Goal: Task Accomplishment & Management: Manage account settings

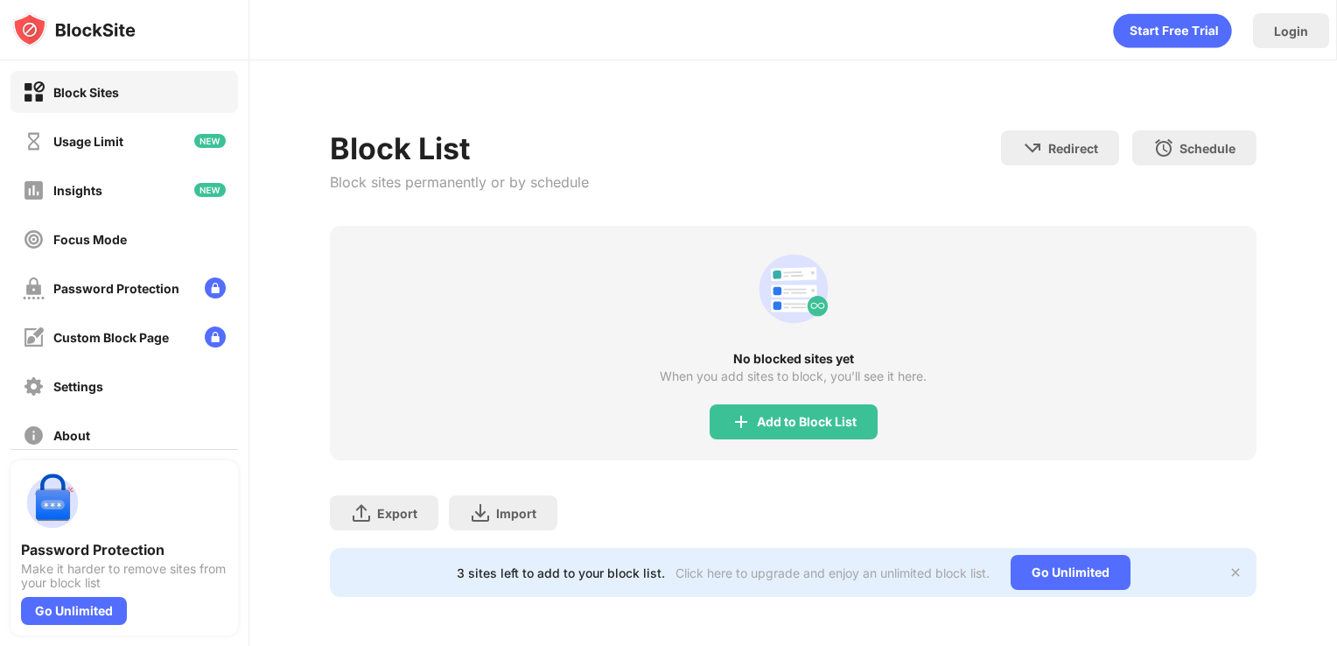
click at [828, 464] on div "Export Export Files (for websites items only) Import Import Files (for websites…" at bounding box center [793, 503] width 927 height 87
click at [836, 432] on div "Add to Block List" at bounding box center [794, 421] width 168 height 35
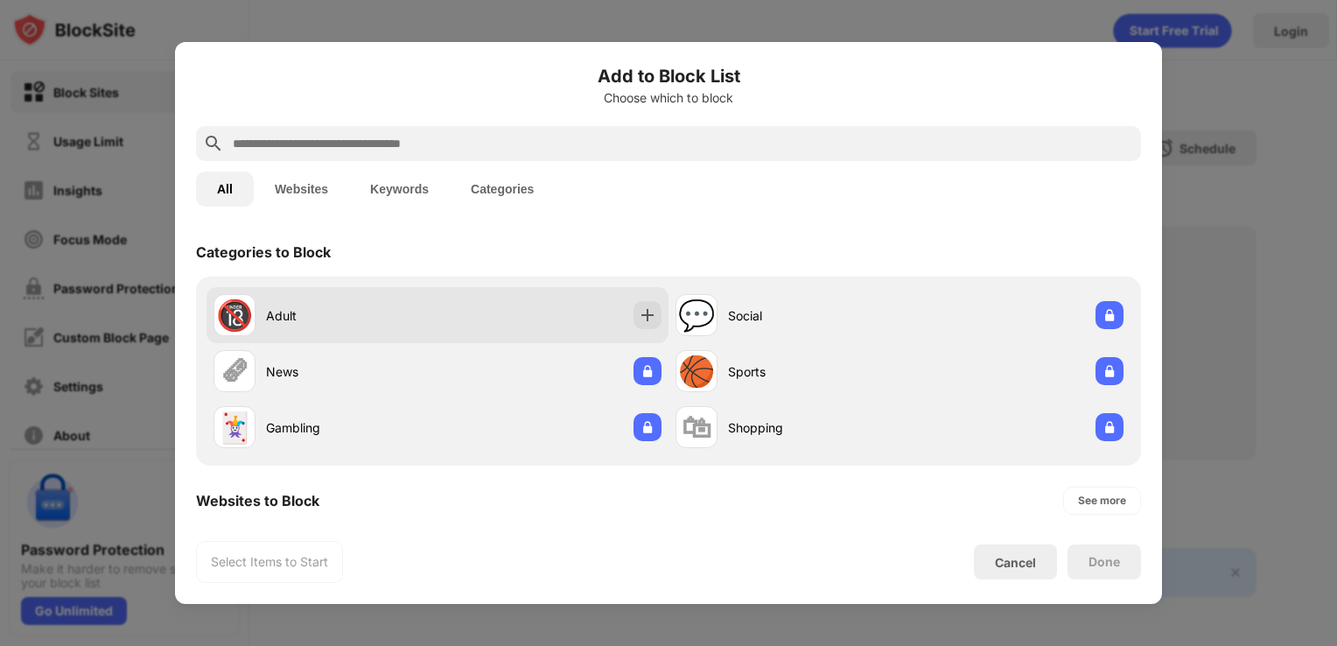
click at [409, 303] on div "🔞 Adult" at bounding box center [325, 315] width 224 height 42
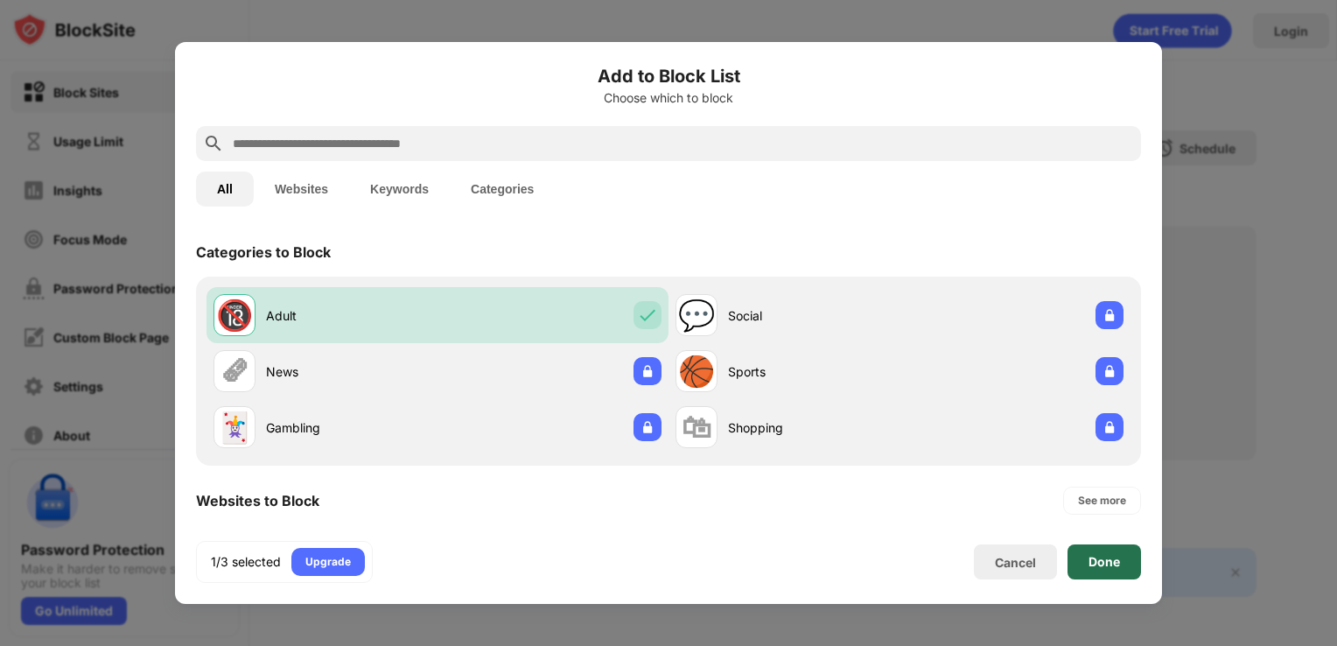
click at [1122, 552] on div "Done" at bounding box center [1103, 561] width 73 height 35
